Goal: Transaction & Acquisition: Obtain resource

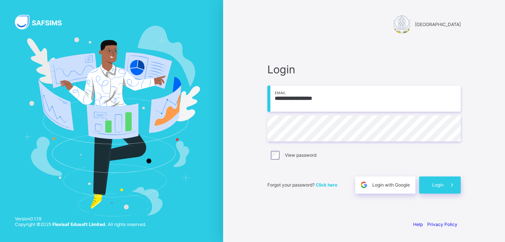
type input "**********"
click at [432, 181] on div "Login" at bounding box center [440, 184] width 42 height 17
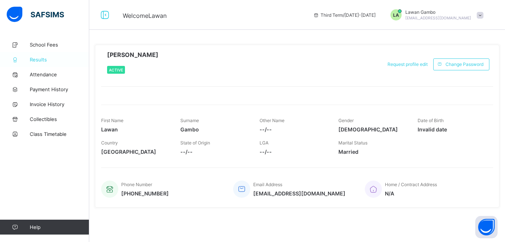
click at [68, 61] on span "Results" at bounding box center [60, 60] width 60 height 6
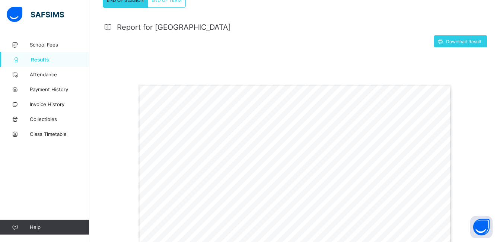
scroll to position [139, 0]
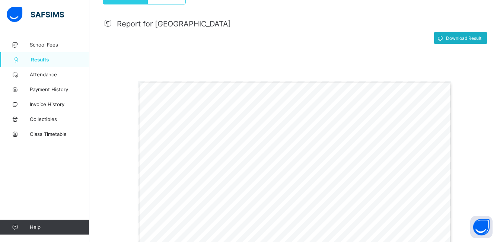
click at [446, 41] on span at bounding box center [440, 38] width 12 height 12
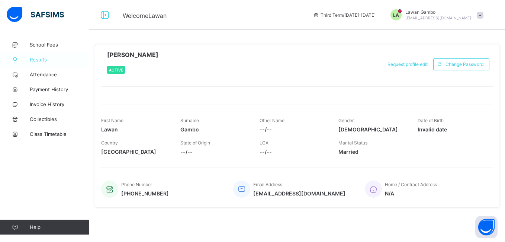
click at [54, 58] on span "Results" at bounding box center [60, 60] width 60 height 6
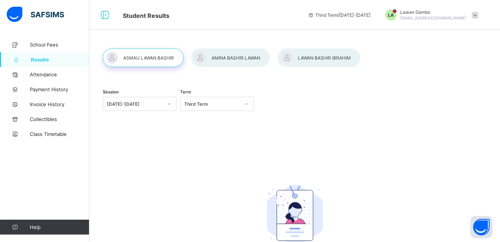
click at [62, 61] on span "Results" at bounding box center [60, 60] width 58 height 6
click at [53, 64] on link "Results" at bounding box center [44, 59] width 89 height 15
click at [142, 67] on div at bounding box center [143, 57] width 81 height 19
click at [150, 77] on div "Session [DATE]-[DATE] Term Third Term No Report Available This child has no rep…" at bounding box center [294, 169] width 410 height 264
click at [171, 104] on icon at bounding box center [169, 103] width 4 height 7
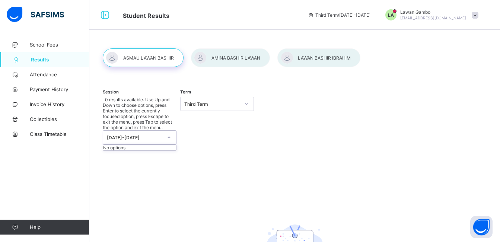
click at [190, 109] on div "Third Term" at bounding box center [209, 104] width 59 height 10
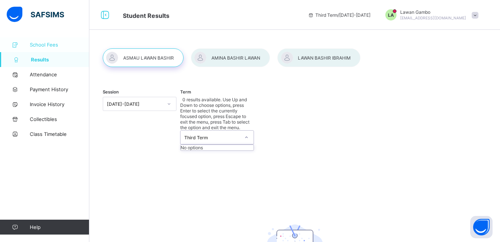
click at [42, 49] on link "School Fees" at bounding box center [44, 44] width 89 height 15
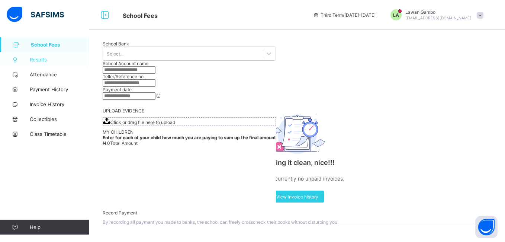
click at [44, 58] on span "Results" at bounding box center [60, 60] width 60 height 6
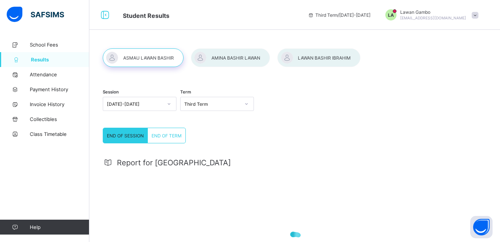
click at [163, 133] on span "END OF TERM" at bounding box center [166, 136] width 30 height 6
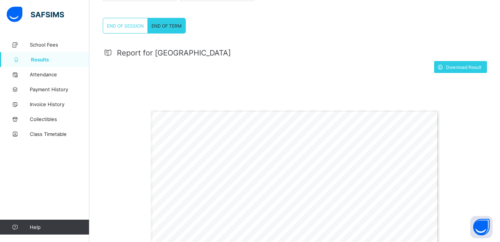
scroll to position [107, 0]
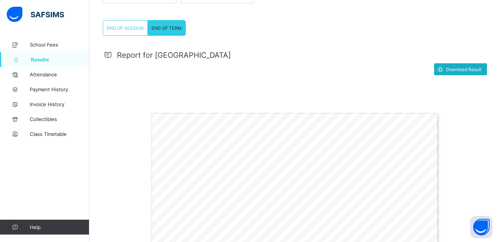
click at [477, 67] on span "Download Result" at bounding box center [463, 70] width 35 height 6
click at [134, 31] on span "END OF SESSION" at bounding box center [125, 28] width 37 height 6
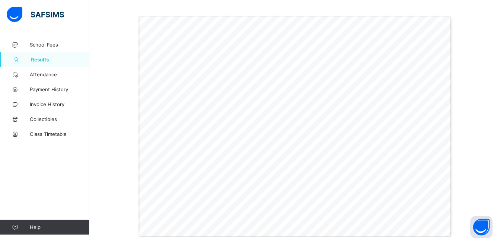
scroll to position [208, 0]
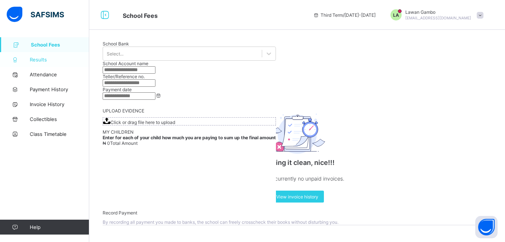
click at [49, 58] on span "Results" at bounding box center [60, 60] width 60 height 6
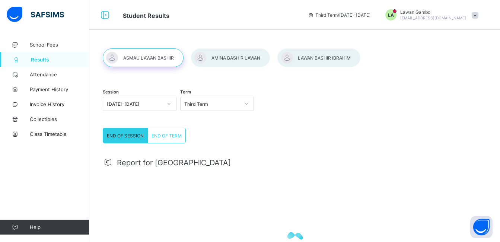
click at [219, 60] on div at bounding box center [230, 57] width 79 height 19
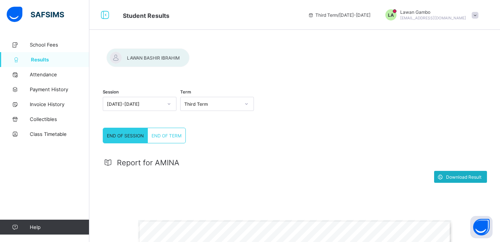
click at [458, 174] on span "Download Result" at bounding box center [463, 177] width 35 height 6
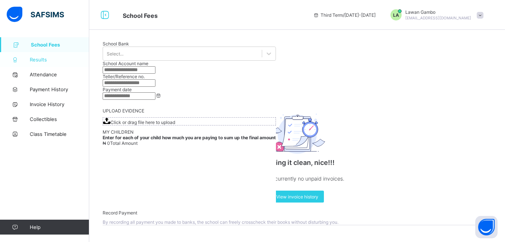
click at [40, 64] on link "Results" at bounding box center [44, 59] width 89 height 15
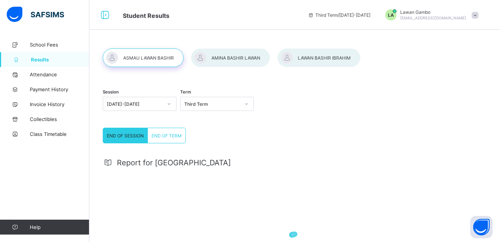
click at [309, 58] on div at bounding box center [318, 57] width 83 height 19
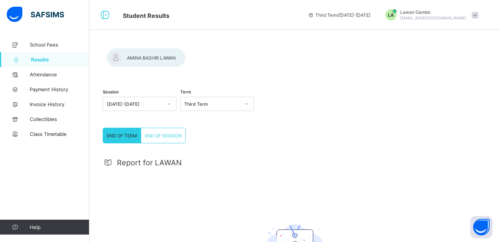
click at [168, 131] on div "END OF SESSION" at bounding box center [163, 135] width 44 height 15
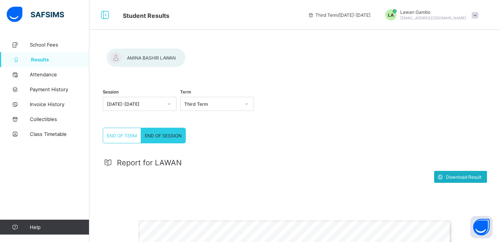
click at [475, 176] on span "Download Result" at bounding box center [463, 177] width 35 height 6
click at [478, 15] on span at bounding box center [474, 15] width 7 height 7
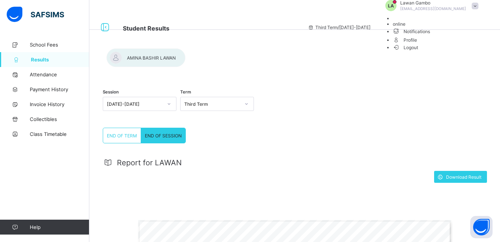
click at [478, 9] on span at bounding box center [474, 6] width 7 height 7
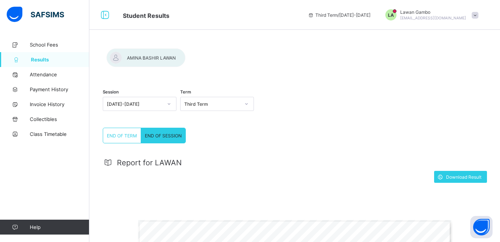
click at [478, 15] on span at bounding box center [474, 15] width 7 height 7
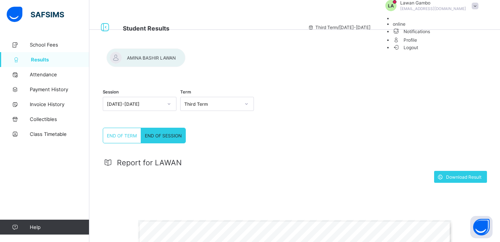
click at [418, 51] on span "Logout" at bounding box center [405, 48] width 26 height 8
